Goal: Task Accomplishment & Management: Manage account settings

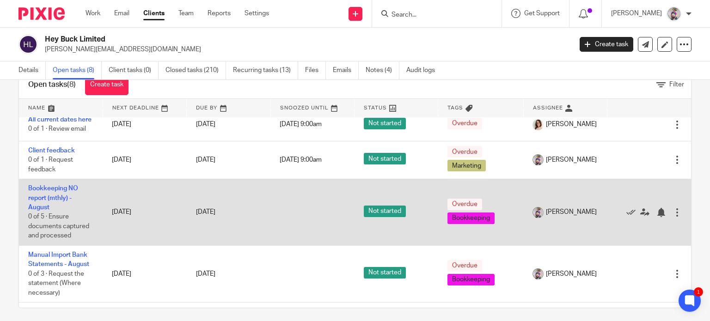
scroll to position [118, 0]
click at [626, 217] on icon at bounding box center [630, 212] width 9 height 9
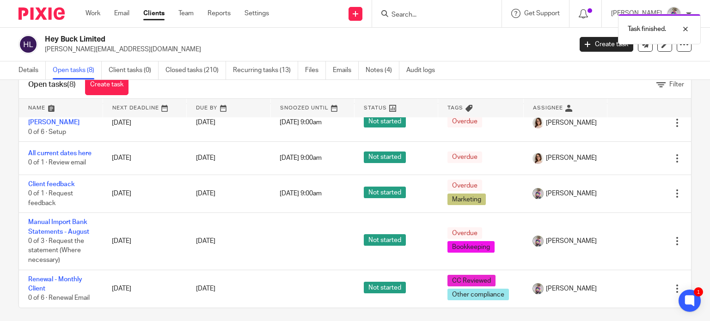
scroll to position [91, 0]
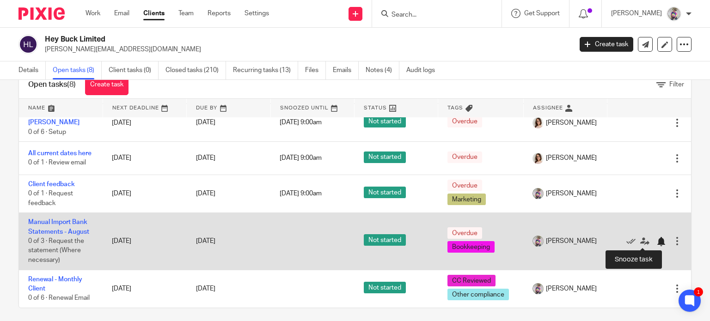
click at [656, 238] on div at bounding box center [660, 241] width 9 height 9
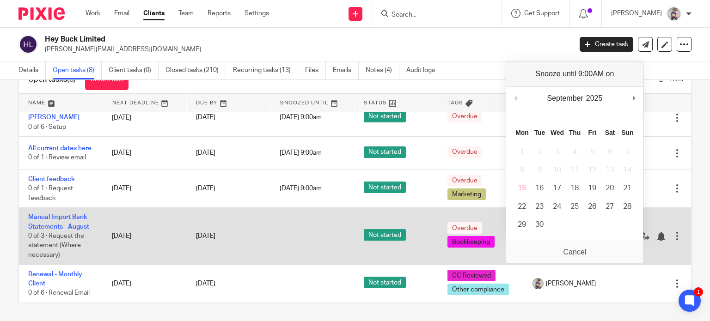
click at [276, 238] on td at bounding box center [312, 236] width 84 height 57
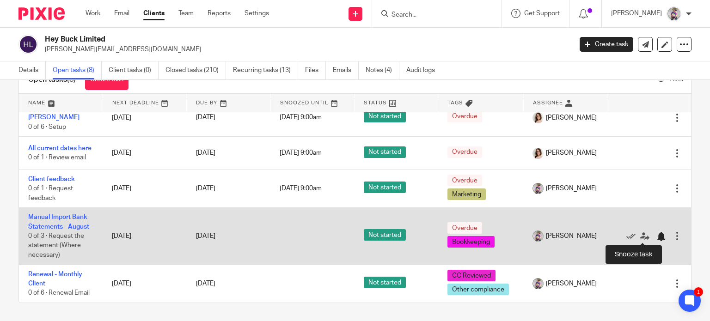
click at [656, 234] on div at bounding box center [660, 236] width 9 height 9
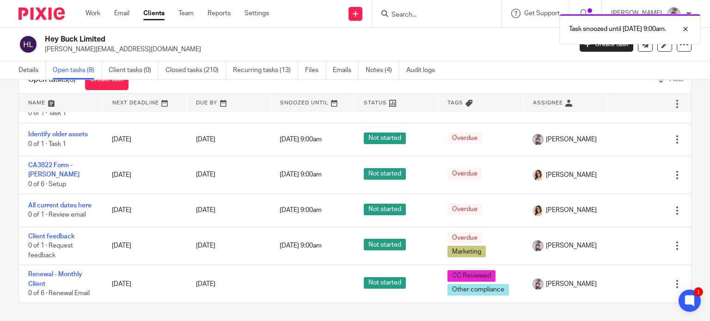
scroll to position [33, 0]
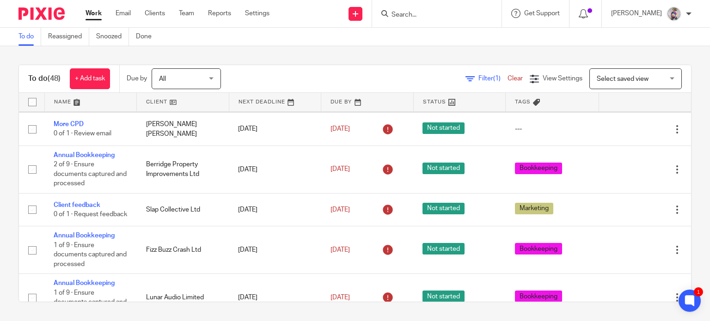
scroll to position [60, 0]
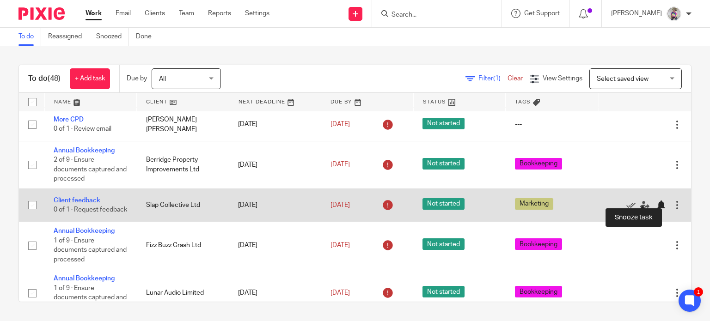
click at [656, 201] on div at bounding box center [660, 205] width 9 height 9
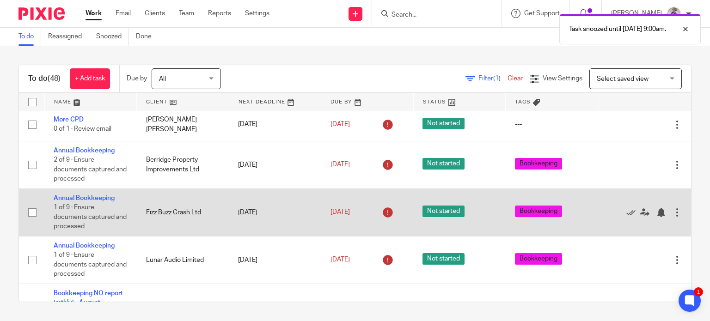
scroll to position [0, 0]
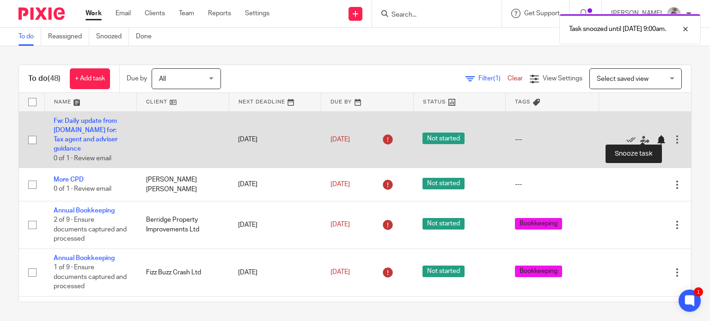
click at [656, 136] on div at bounding box center [660, 139] width 9 height 9
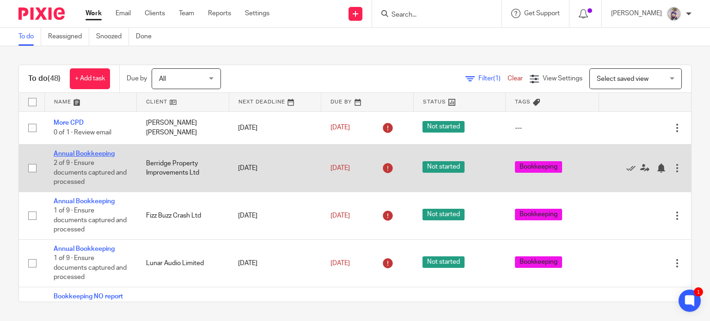
click at [84, 156] on link "Annual Bookkeeping" at bounding box center [84, 154] width 61 height 6
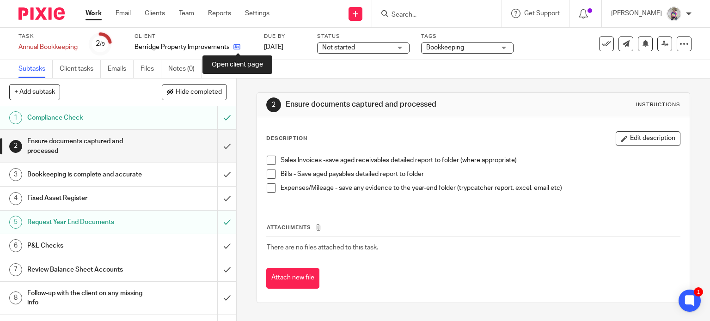
click at [237, 47] on icon at bounding box center [236, 46] width 7 height 7
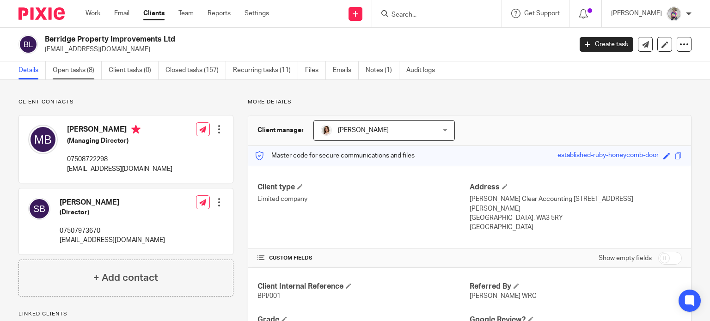
click at [79, 73] on link "Open tasks (8)" at bounding box center [77, 70] width 49 height 18
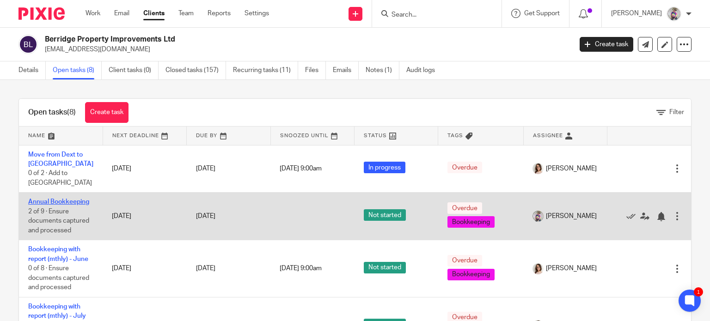
click at [75, 199] on link "Annual Bookkeeping" at bounding box center [58, 202] width 61 height 6
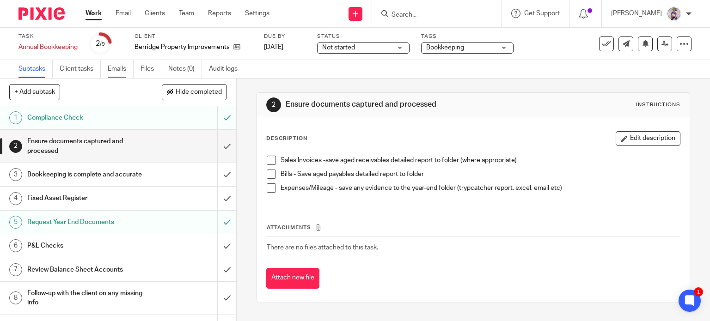
click at [116, 71] on link "Emails" at bounding box center [121, 69] width 26 height 18
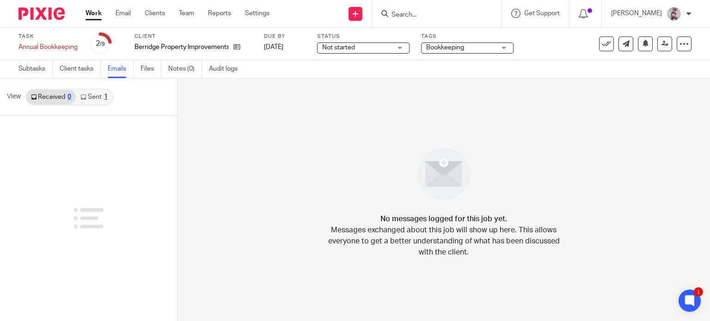
click at [91, 94] on link "Sent 1" at bounding box center [94, 97] width 36 height 15
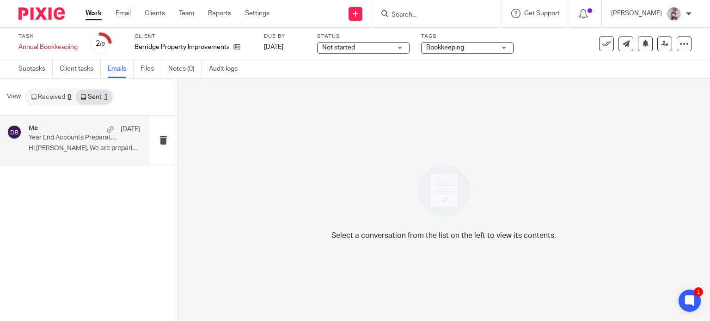
click at [52, 140] on p "Year End Accounts Preparation" at bounding box center [73, 138] width 89 height 8
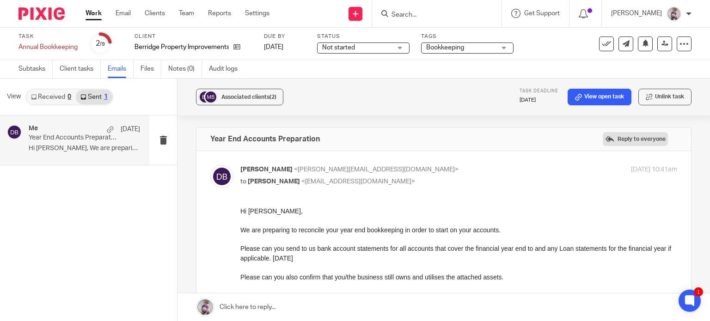
click at [603, 140] on label "Reply to everyone" at bounding box center [635, 139] width 65 height 14
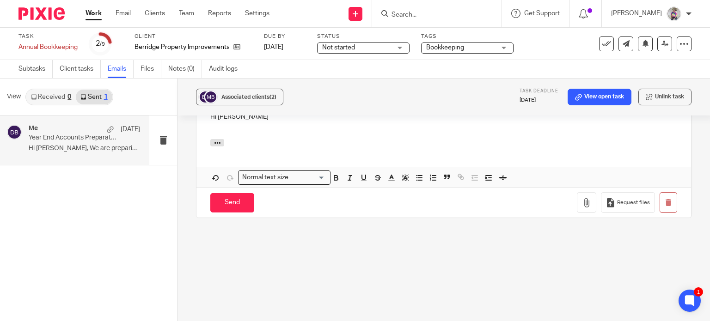
scroll to position [362, 0]
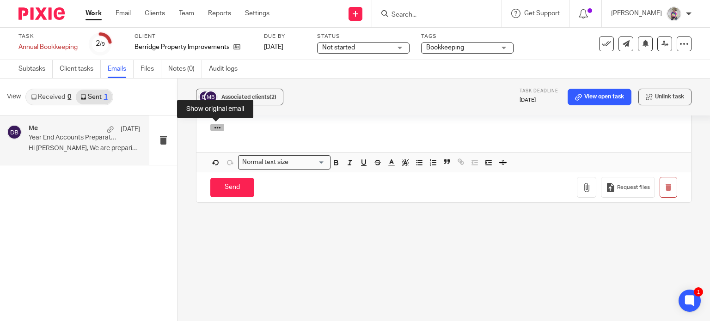
click at [216, 128] on icon "button" at bounding box center [217, 127] width 7 height 7
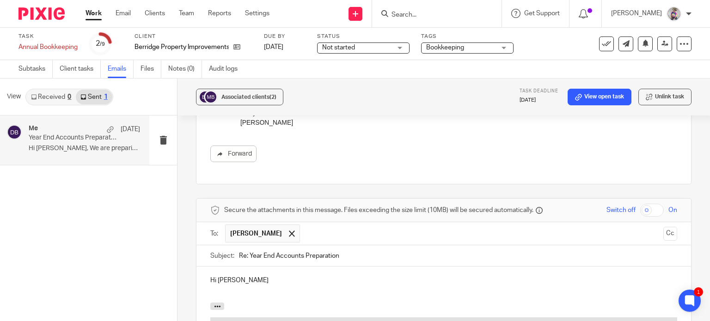
scroll to position [181, 0]
click at [229, 281] on p "Hi Mike" at bounding box center [443, 282] width 467 height 9
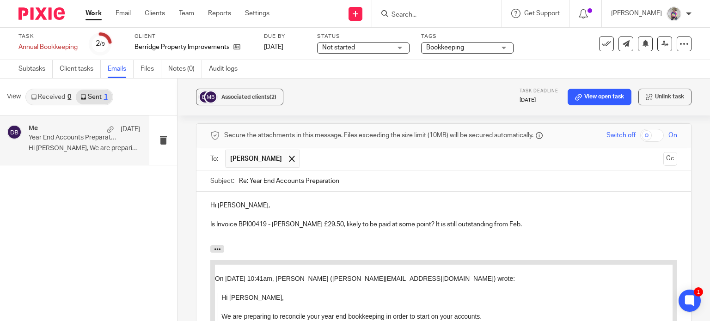
scroll to position [258, 0]
click at [516, 221] on p "Is Invoice BPI00419 - Ruth £29.50, likely to be paid at some point? It is still…" at bounding box center [443, 223] width 467 height 9
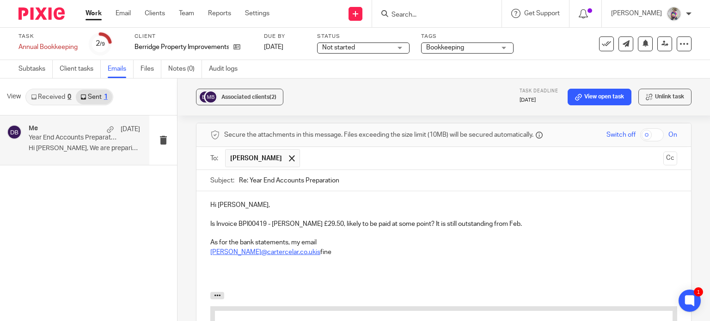
click at [276, 251] on link "dave@cartercelar.co.ukis" at bounding box center [265, 252] width 110 height 6
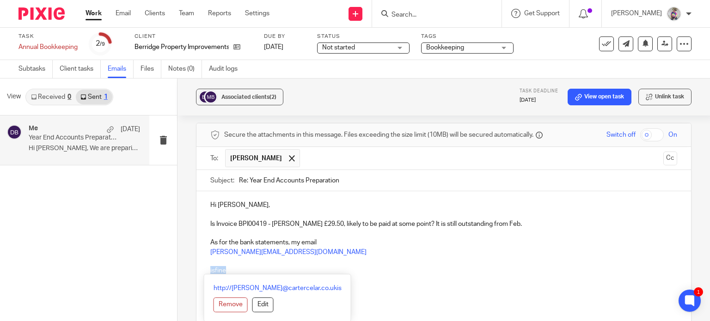
drag, startPoint x: 230, startPoint y: 269, endPoint x: 184, endPoint y: 271, distance: 45.8
click at [184, 271] on div "Associated clients (2) Task deadline 5 Jul 2025 View open task Unlink task Year…" at bounding box center [443, 200] width 532 height 243
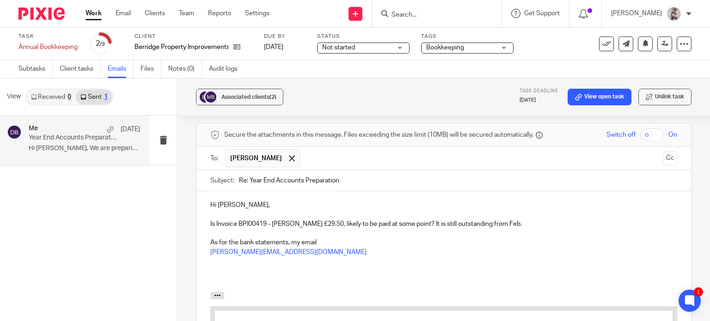
click at [329, 244] on p "As for the bank statements, my email" at bounding box center [443, 242] width 467 height 9
click at [288, 266] on p at bounding box center [443, 270] width 467 height 9
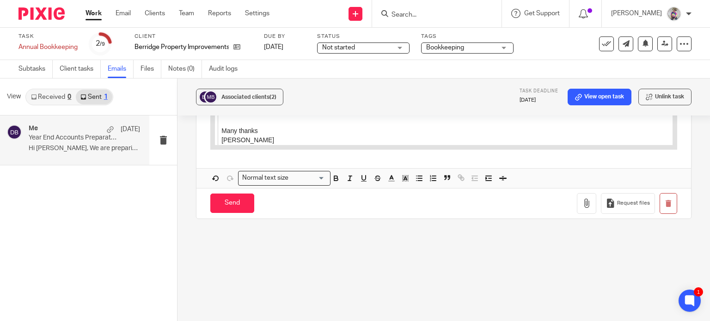
scroll to position [558, 0]
click at [234, 201] on input "Send" at bounding box center [232, 202] width 44 height 20
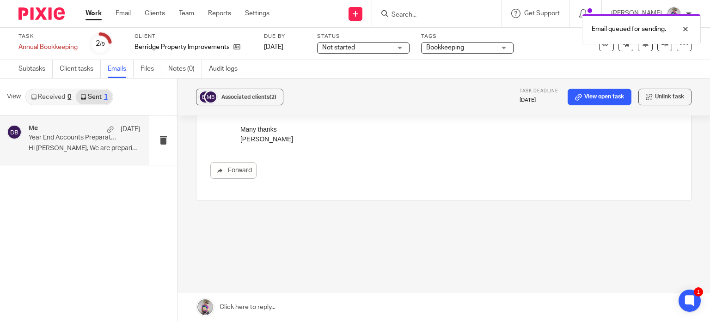
scroll to position [165, 0]
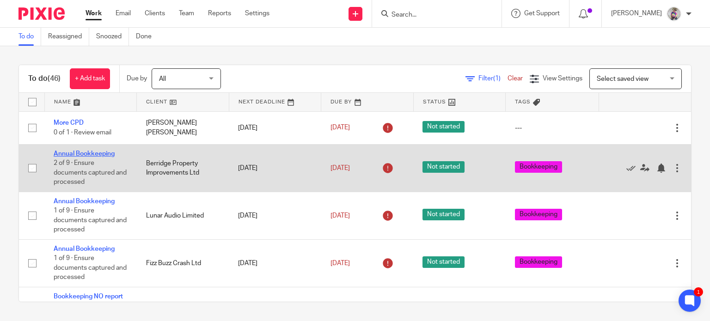
click at [89, 152] on link "Annual Bookkeeping" at bounding box center [84, 154] width 61 height 6
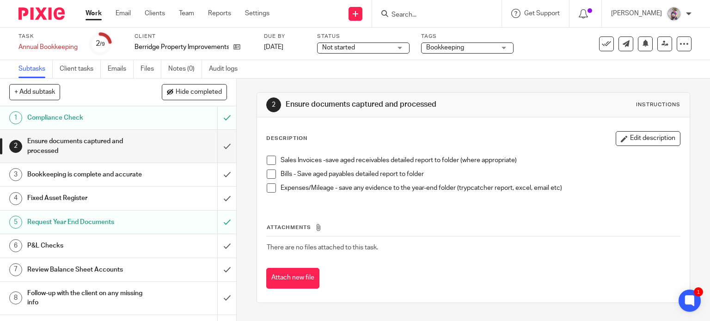
click at [268, 162] on span at bounding box center [271, 160] width 9 height 9
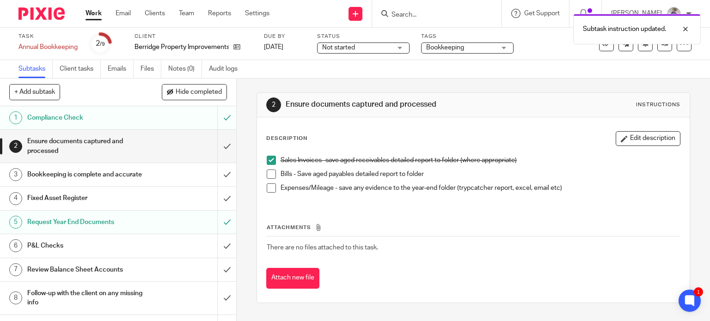
click at [269, 175] on span at bounding box center [271, 174] width 9 height 9
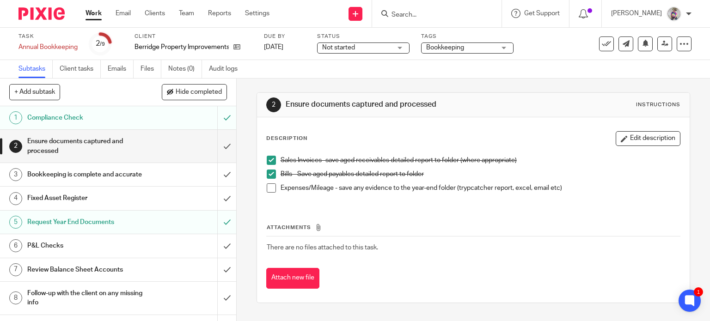
click at [268, 190] on span at bounding box center [271, 187] width 9 height 9
click at [215, 147] on input "submit" at bounding box center [118, 146] width 236 height 33
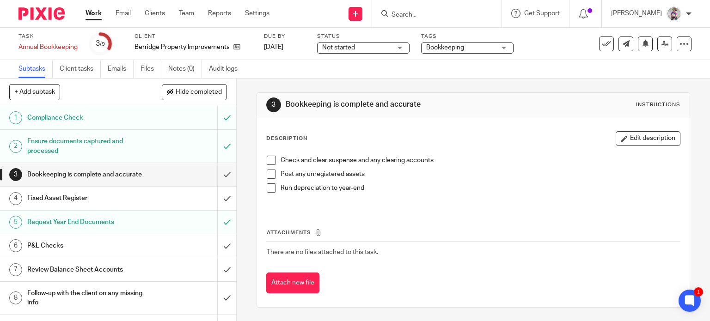
click at [267, 159] on span at bounding box center [271, 160] width 9 height 9
click at [267, 174] on span at bounding box center [271, 174] width 9 height 9
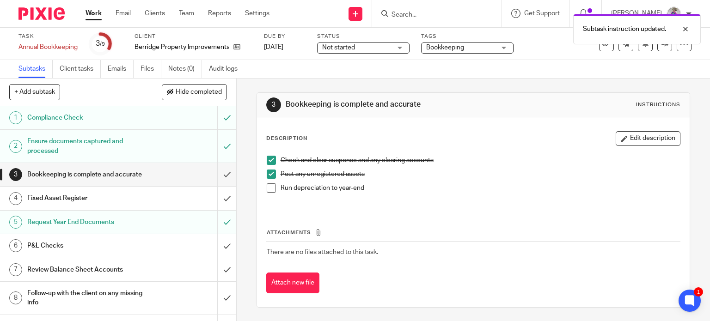
click at [268, 191] on span at bounding box center [271, 187] width 9 height 9
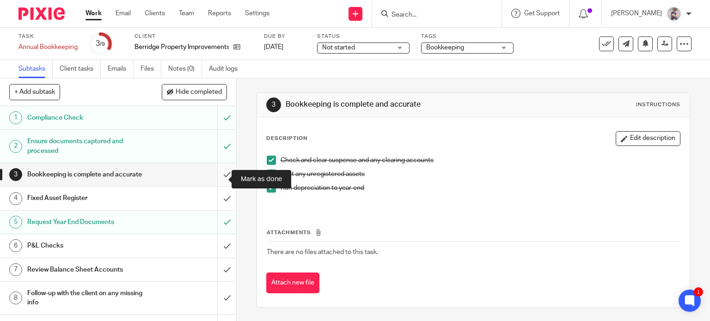
click at [219, 177] on input "submit" at bounding box center [118, 174] width 236 height 23
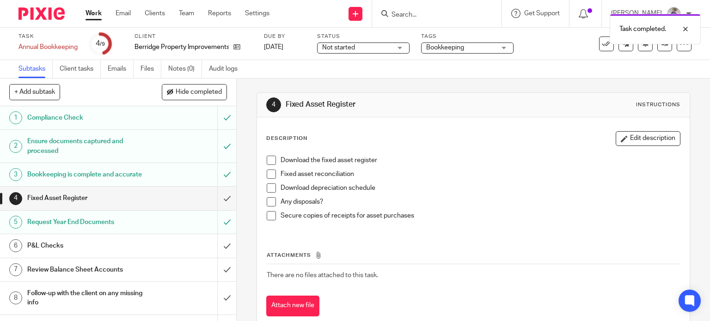
click at [267, 158] on span at bounding box center [271, 160] width 9 height 9
click at [272, 173] on span at bounding box center [271, 174] width 9 height 9
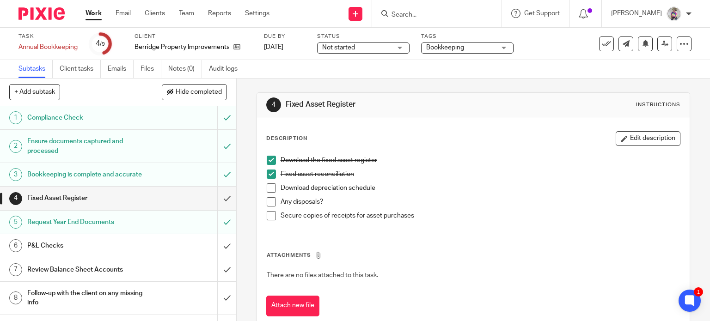
click at [269, 188] on span at bounding box center [271, 187] width 9 height 9
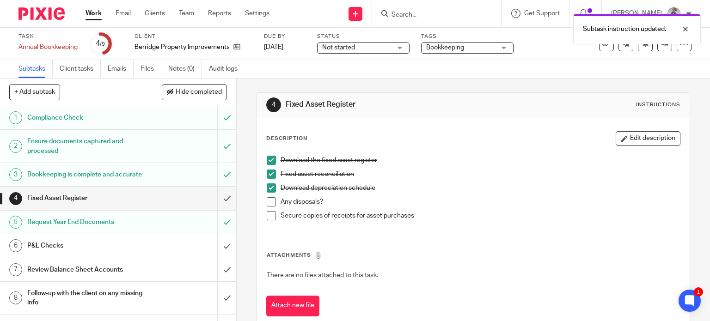
click at [267, 208] on li "Any disposals?" at bounding box center [474, 204] width 414 height 14
click at [267, 204] on span at bounding box center [271, 201] width 9 height 9
click at [268, 215] on span at bounding box center [271, 215] width 9 height 9
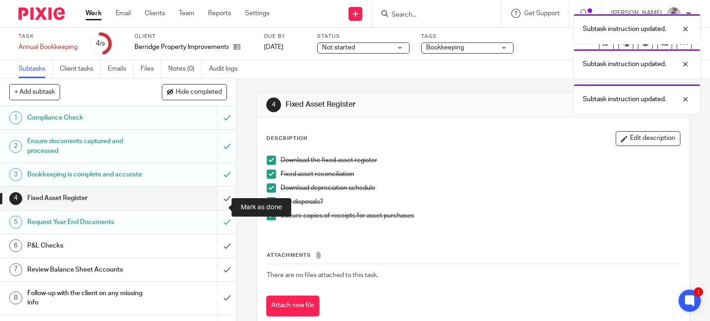
click at [218, 207] on input "submit" at bounding box center [118, 198] width 236 height 23
